Goal: Task Accomplishment & Management: Manage account settings

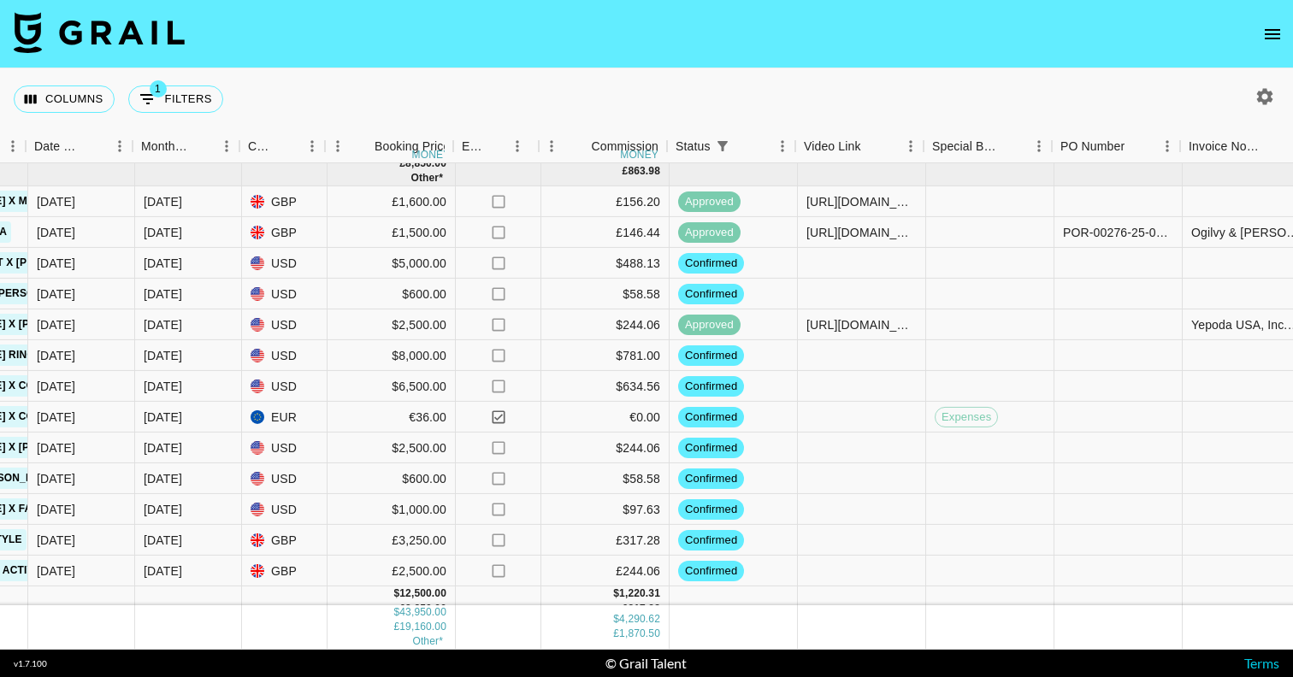
scroll to position [451, 930]
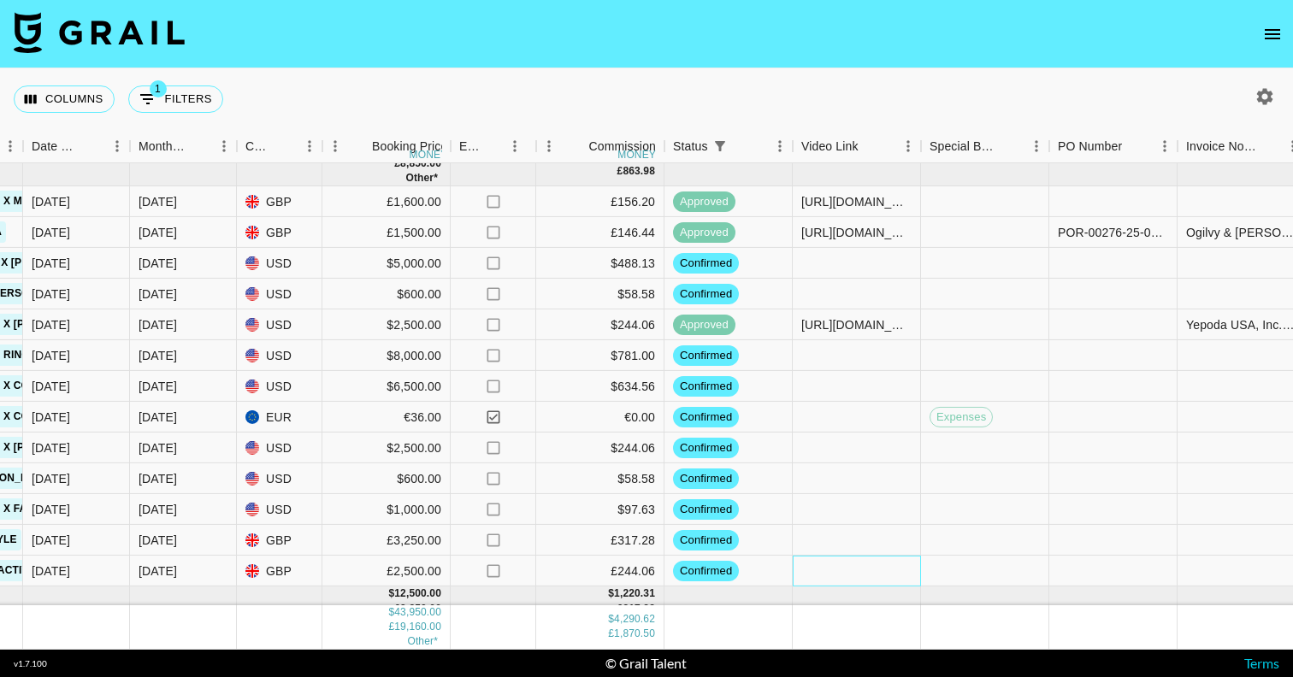
click at [866, 575] on div at bounding box center [857, 571] width 128 height 31
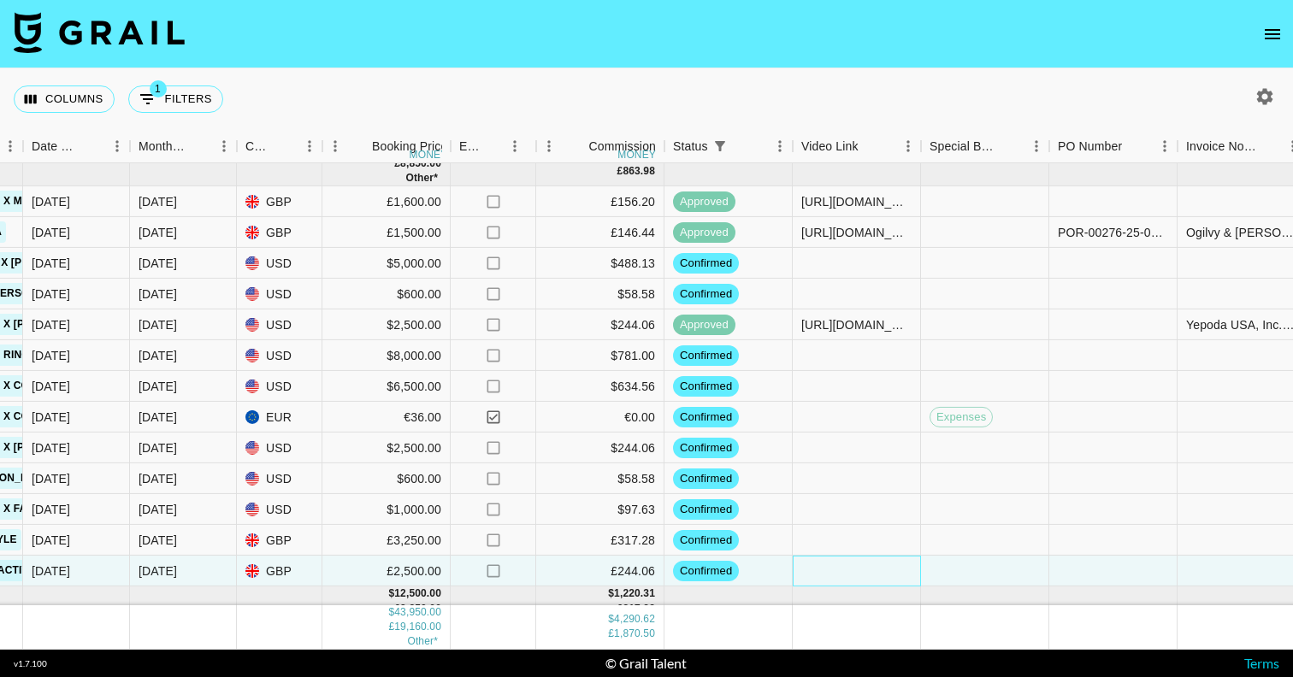
click at [866, 575] on div at bounding box center [857, 571] width 128 height 31
type input "[URL][DOMAIN_NAME]"
click at [994, 575] on div at bounding box center [985, 571] width 128 height 31
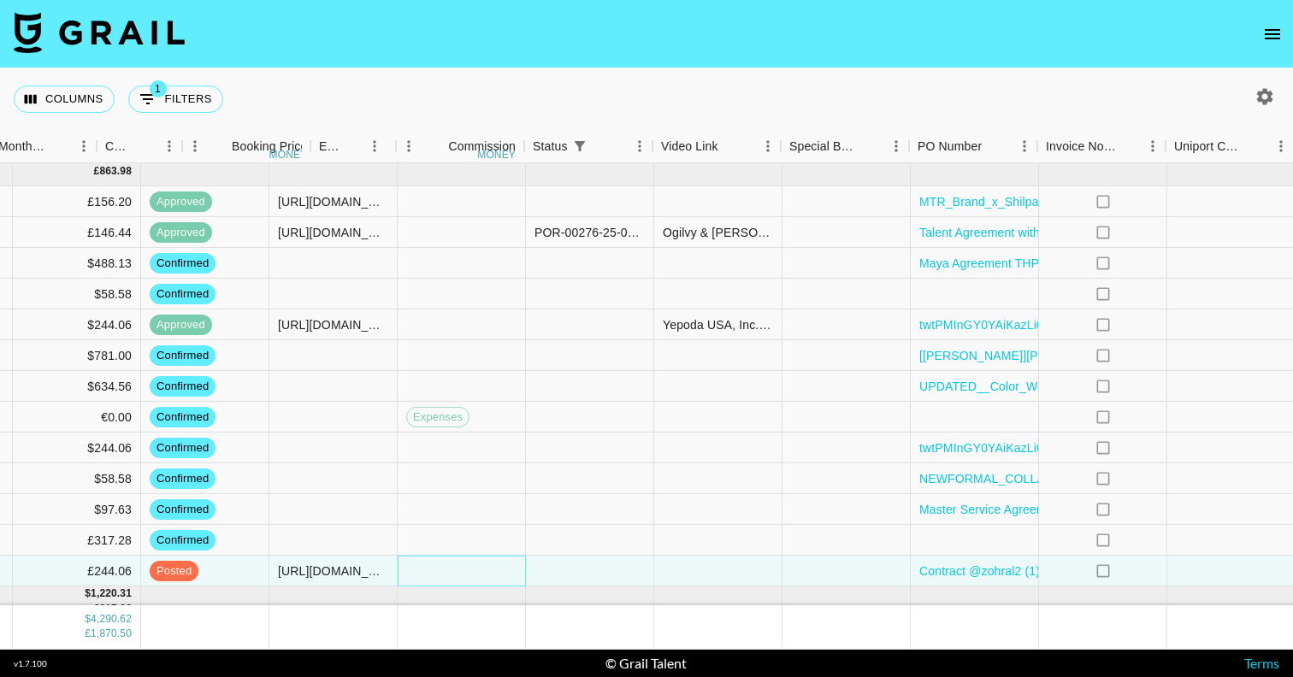
scroll to position [451, 1653]
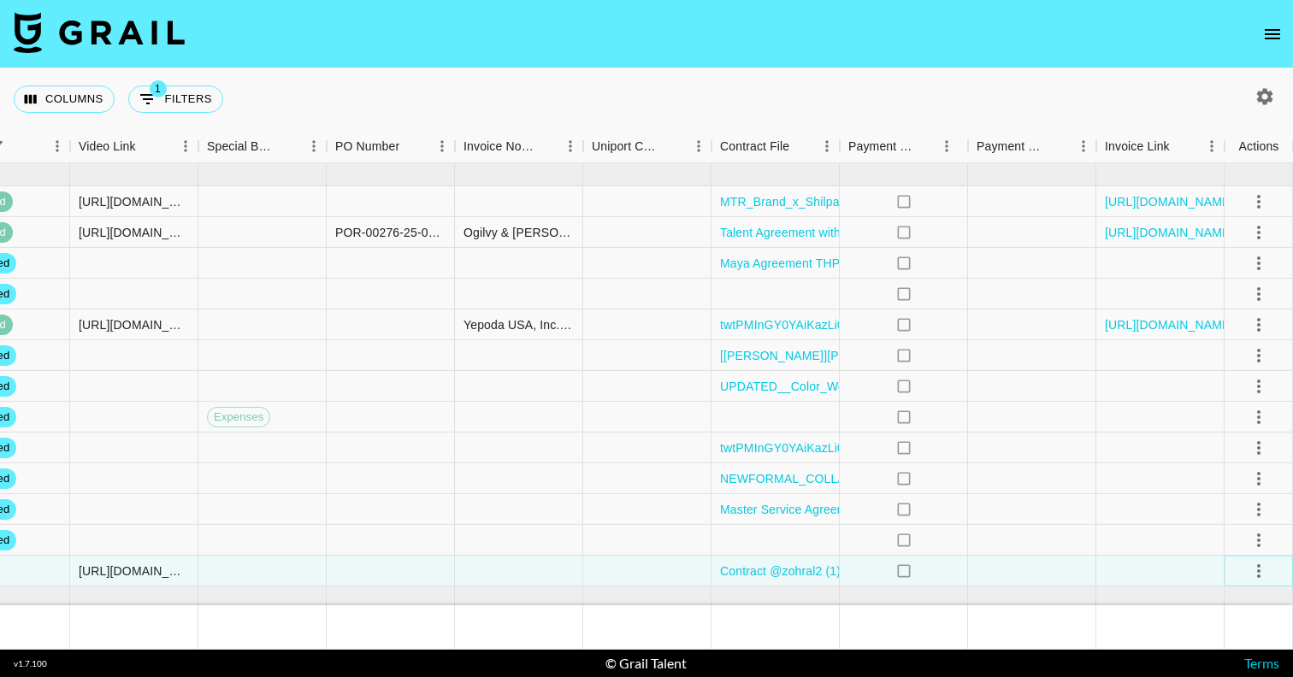
click at [1256, 569] on icon "select merge strategy" at bounding box center [1258, 571] width 21 height 21
click at [1229, 539] on div "Approve" at bounding box center [1221, 534] width 52 height 21
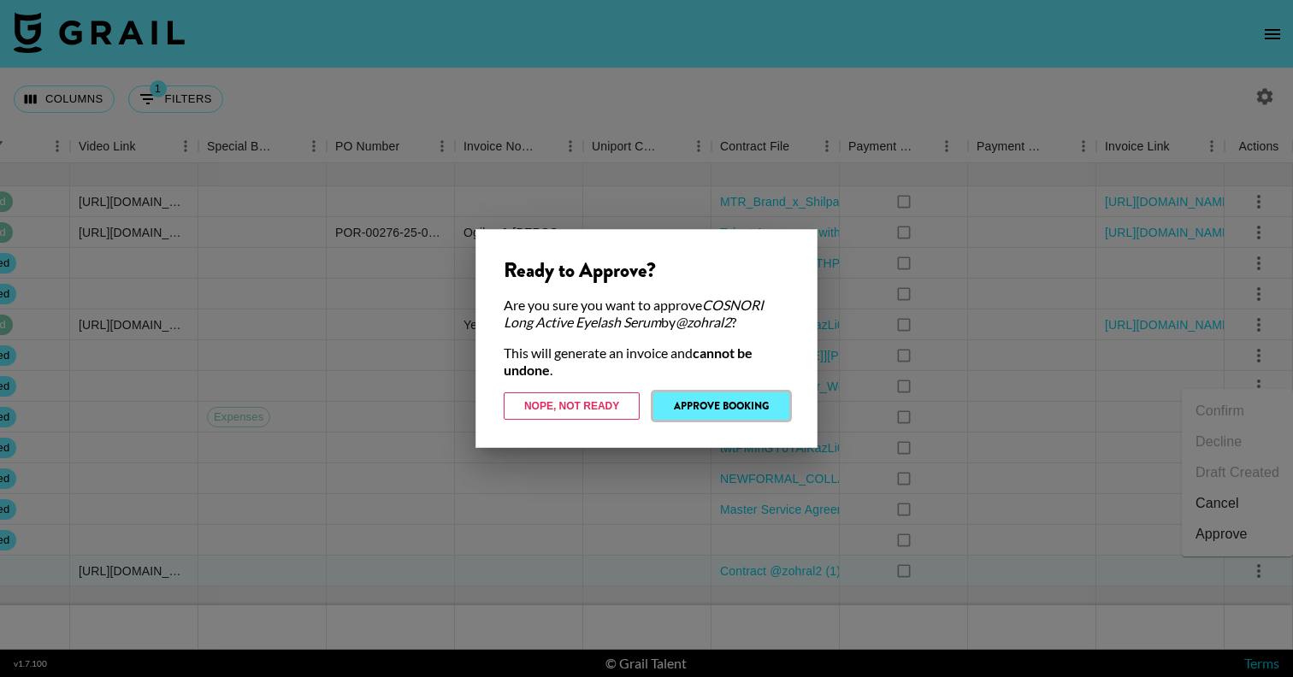
click at [758, 410] on button "Approve Booking" at bounding box center [721, 405] width 136 height 27
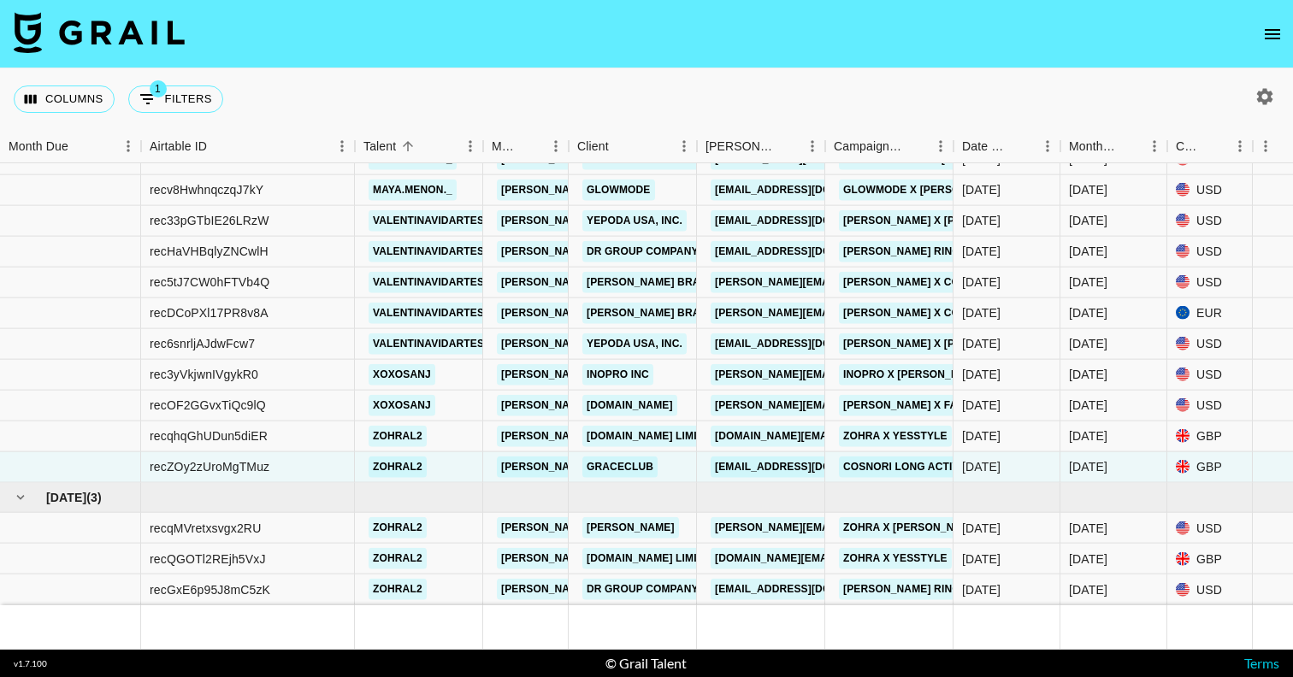
scroll to position [0, 0]
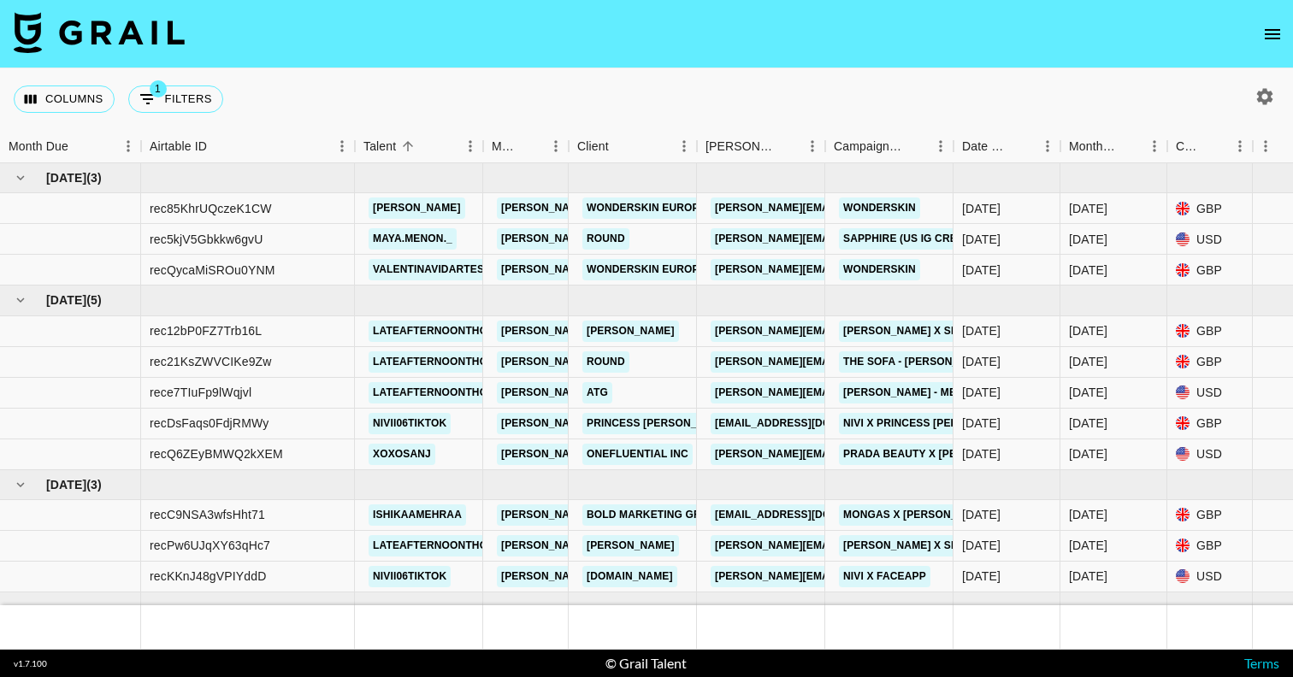
click at [1267, 44] on button "open drawer" at bounding box center [1272, 34] width 34 height 34
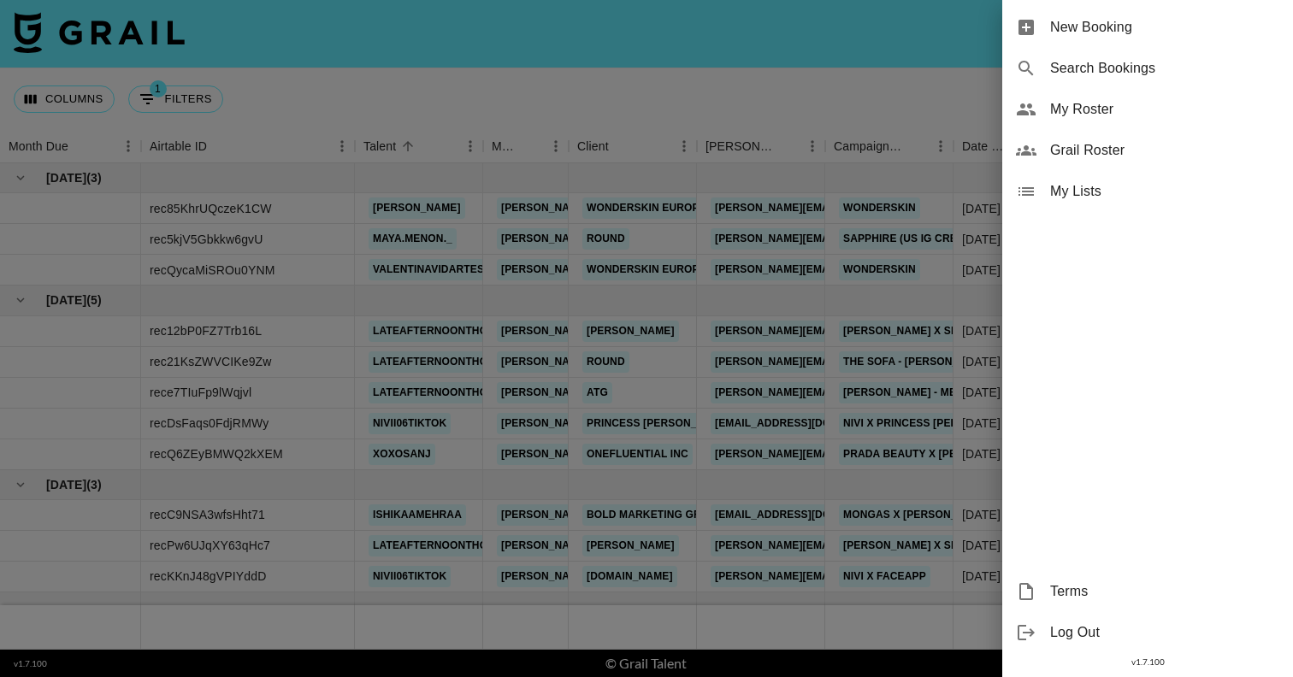
click at [1161, 158] on span "Grail Roster" at bounding box center [1164, 150] width 229 height 21
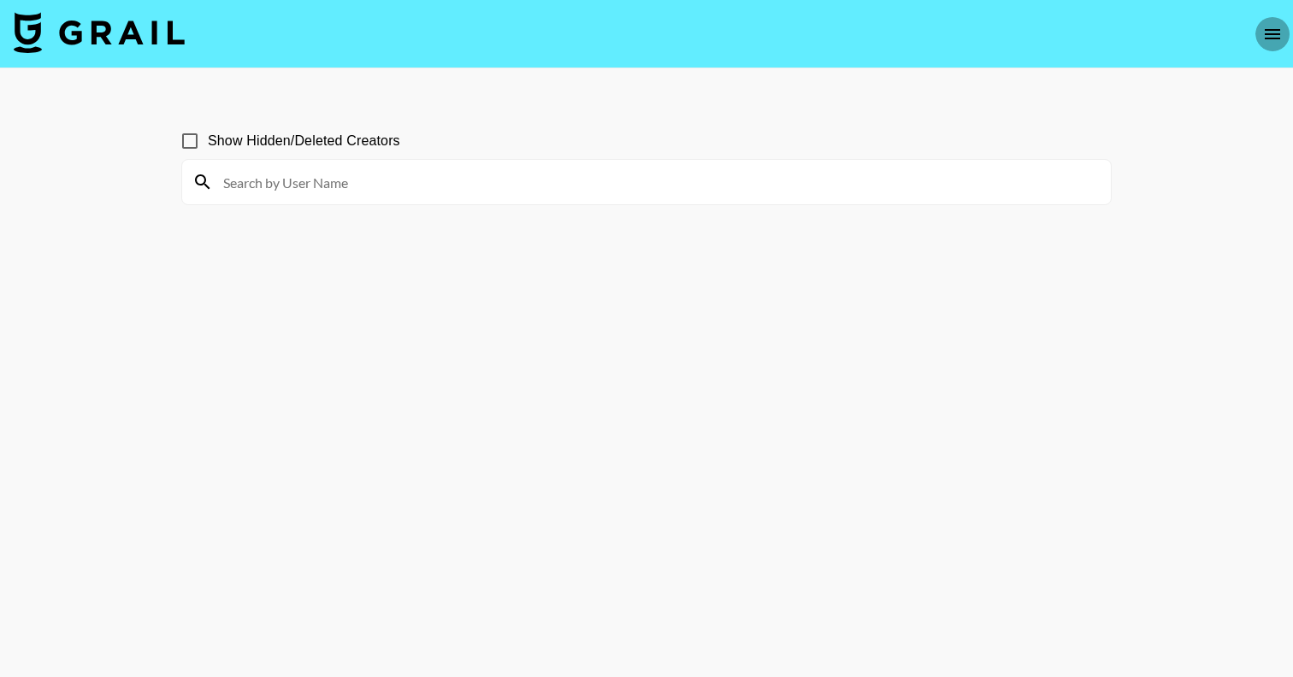
click at [1276, 29] on icon "open drawer" at bounding box center [1271, 34] width 15 height 10
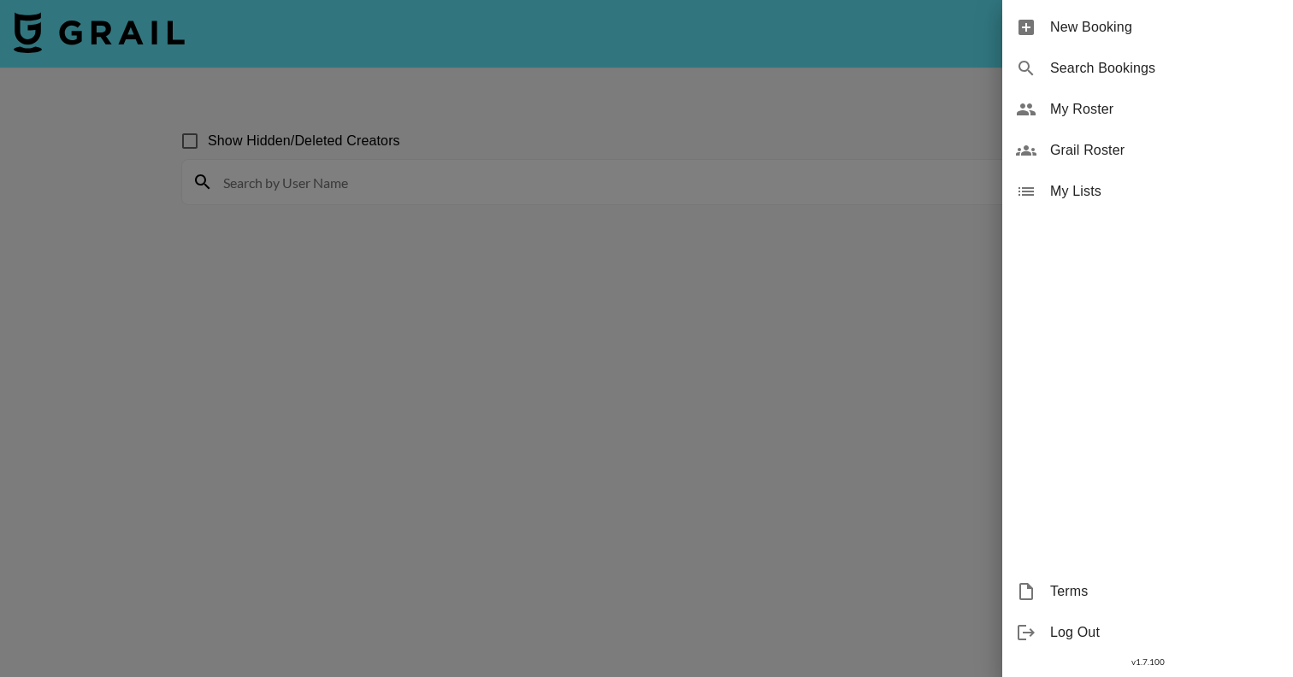
click at [1169, 113] on span "My Roster" at bounding box center [1164, 109] width 229 height 21
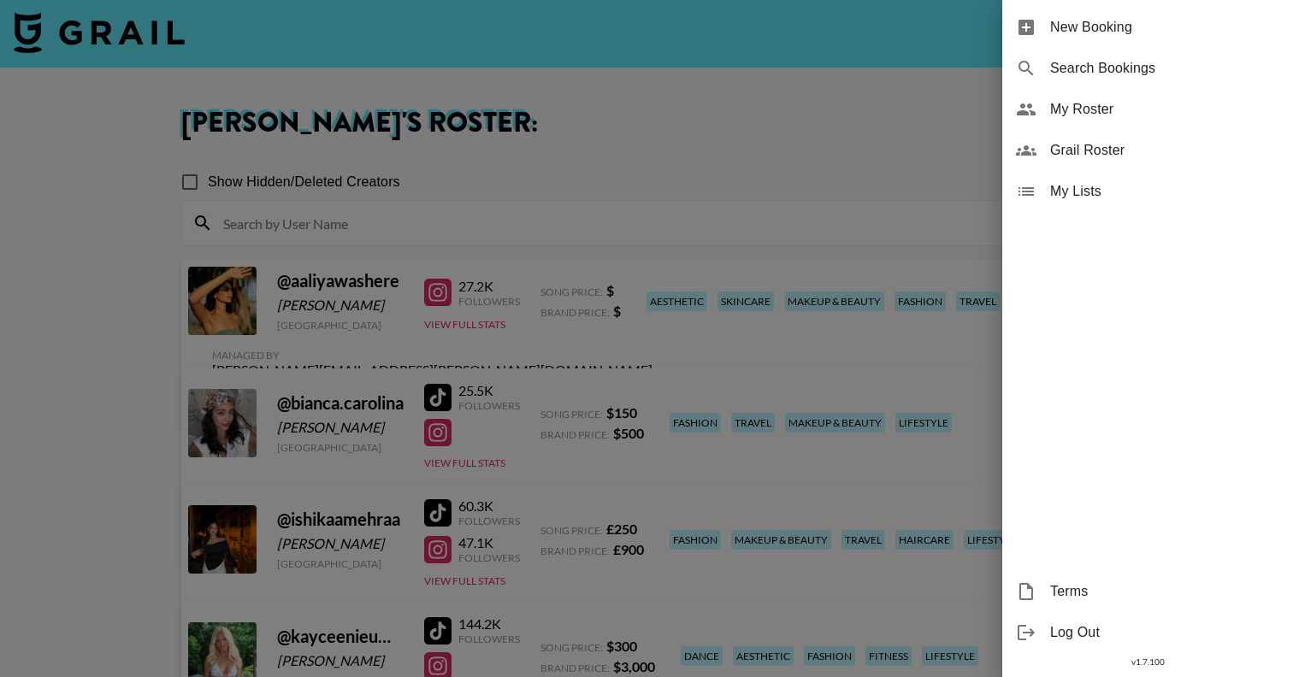
click at [762, 182] on div at bounding box center [646, 338] width 1293 height 677
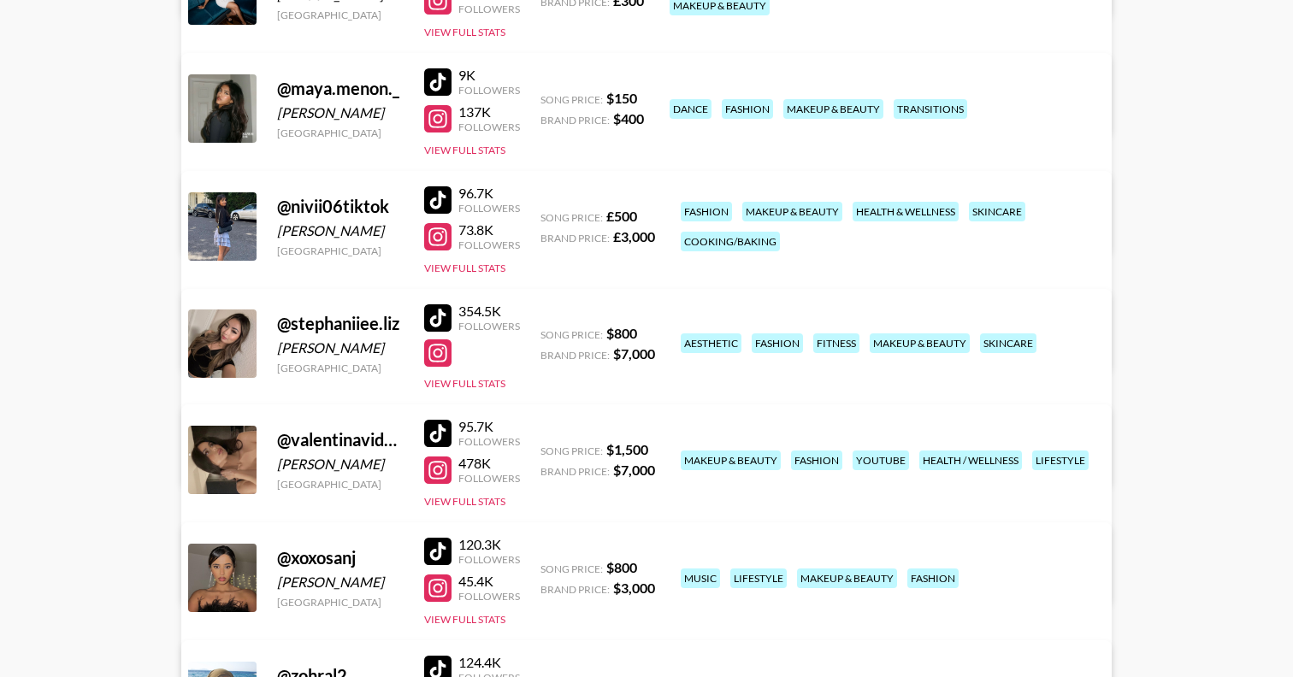
scroll to position [789, 0]
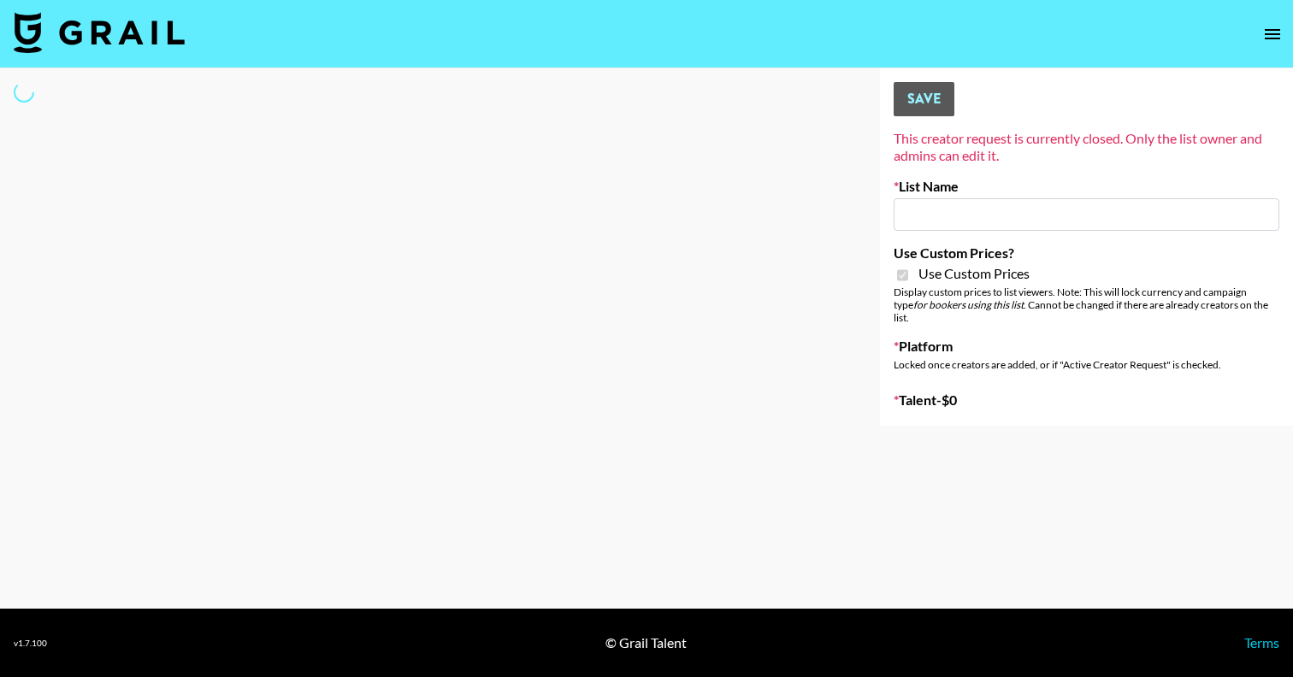
type input "Redence Beauty"
checkbox input "true"
select select "Brand"
